Goal: Task Accomplishment & Management: Manage account settings

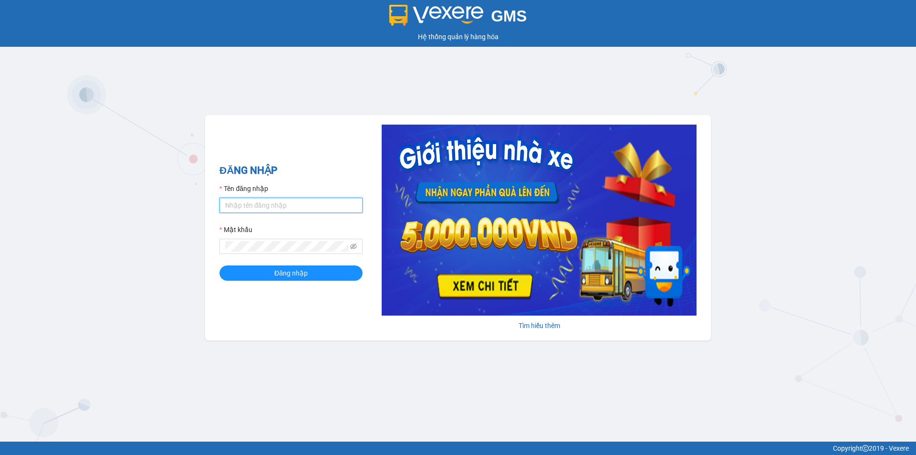
click at [270, 207] on input "Tên đăng nhập" at bounding box center [290, 205] width 143 height 15
type input "thanhvien.namhailimo"
click at [219, 265] on button "Đăng nhập" at bounding box center [290, 272] width 143 height 15
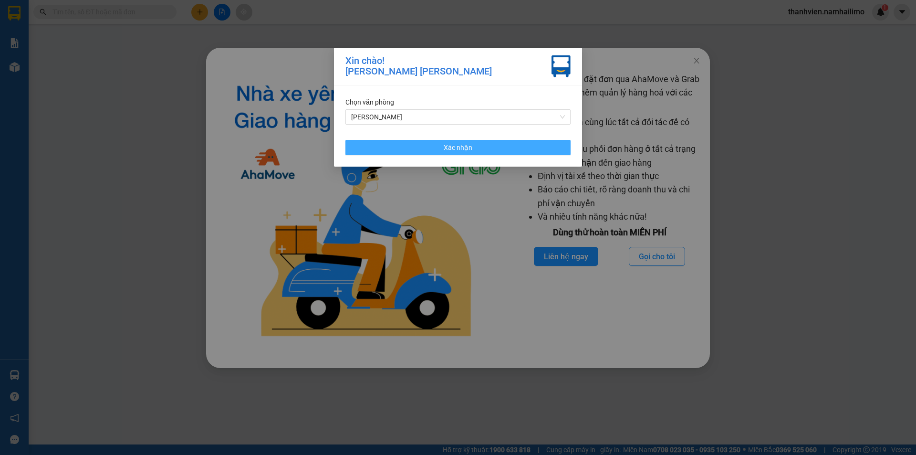
click at [465, 150] on span "Xác nhận" at bounding box center [458, 147] width 29 height 10
click at [465, 150] on img at bounding box center [367, 208] width 288 height 271
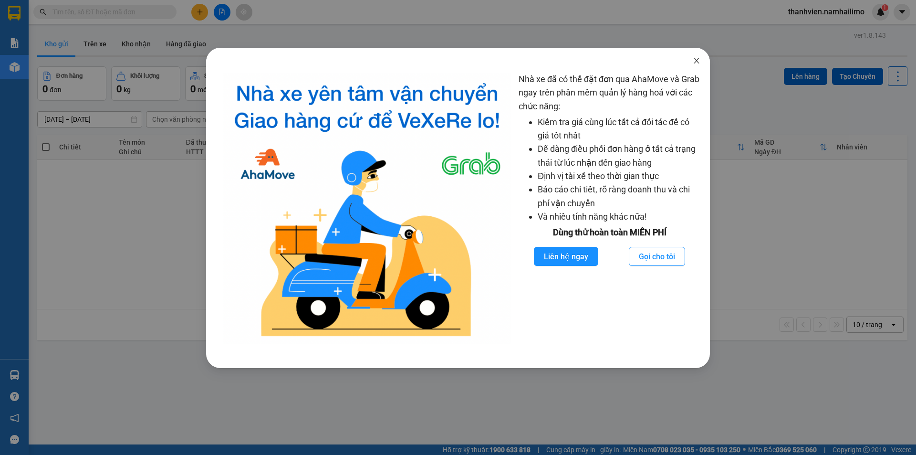
click at [695, 61] on icon "close" at bounding box center [697, 61] width 8 height 8
